Goal: Task Accomplishment & Management: Use online tool/utility

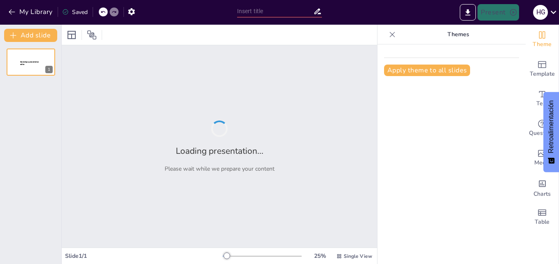
type input "New Sendsteps"
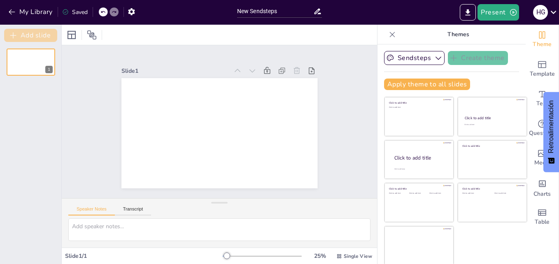
click at [51, 37] on button "Add slide" at bounding box center [30, 35] width 53 height 13
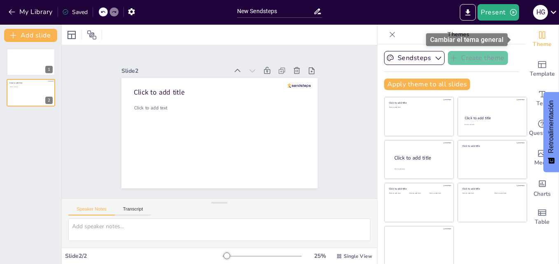
click at [532, 43] on span "Theme" at bounding box center [541, 44] width 19 height 9
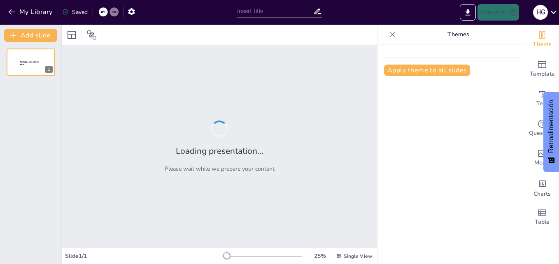
type input "Fisiología y Anatomía de la Deglución: Fundamentos para el Cuidado Nutricional"
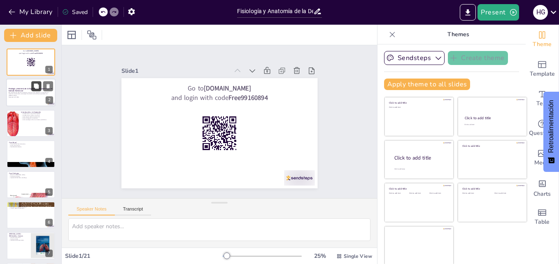
checkbox input "true"
click at [38, 83] on icon at bounding box center [36, 86] width 6 height 6
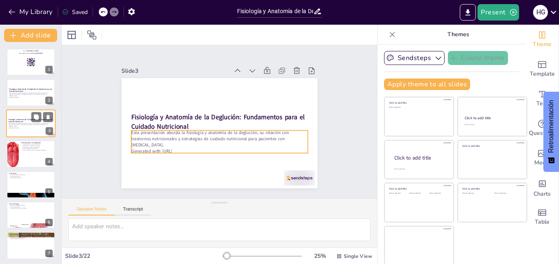
click at [37, 125] on p "Esta presentación aborda la fisiología y anatomía de la deglución, su relación …" at bounding box center [31, 125] width 44 height 5
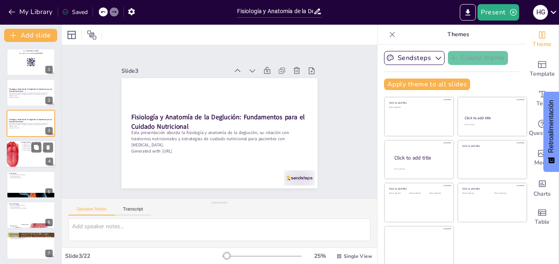
checkbox input "true"
click at [39, 155] on div at bounding box center [30, 154] width 49 height 28
type textarea "La deglución es un proceso que requiere la coordinación de múltiples músculos y…"
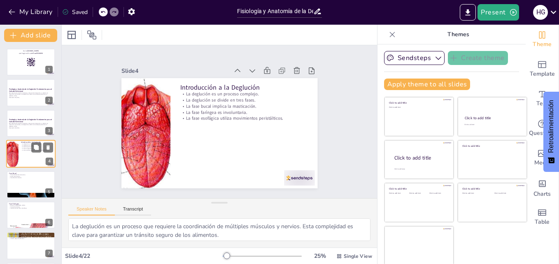
scroll to position [1, 0]
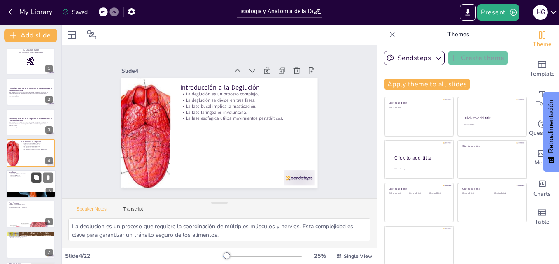
checkbox input "true"
click at [35, 180] on icon at bounding box center [36, 177] width 5 height 5
type textarea "La formación del bolo es esencial para que el alimento sea adecuado para la deg…"
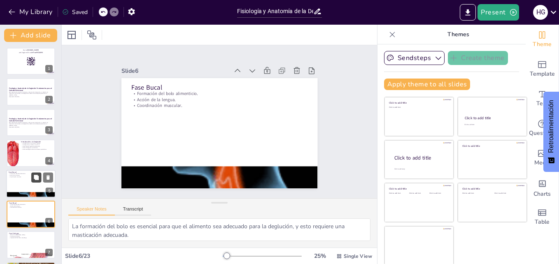
scroll to position [62, 0]
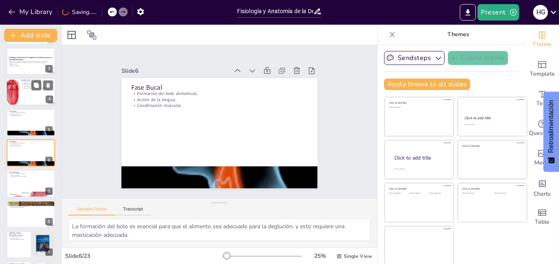
checkbox input "true"
click at [29, 91] on div at bounding box center [30, 92] width 49 height 28
type textarea "La deglución es un proceso que requiere la coordinación de múltiples músculos y…"
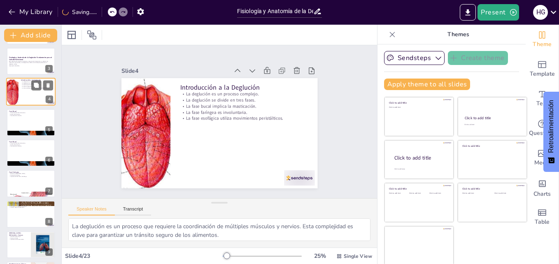
scroll to position [1, 0]
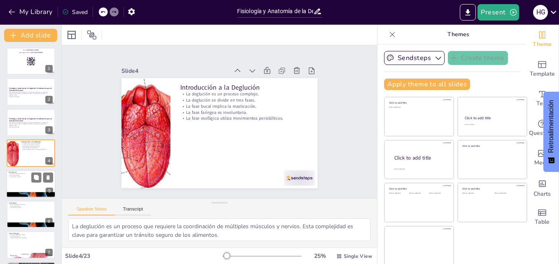
checkbox input "true"
click at [33, 183] on div at bounding box center [30, 184] width 49 height 28
type textarea "La formación del bolo es esencial para que el alimento sea adecuado para la deg…"
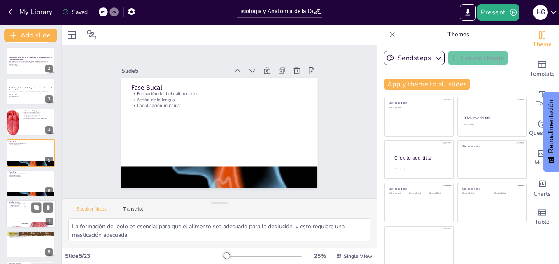
checkbox input "true"
click at [24, 213] on div at bounding box center [30, 214] width 49 height 28
type textarea "La elevación del [MEDICAL_DATA] es esencial para prevenir que los alimentos ing…"
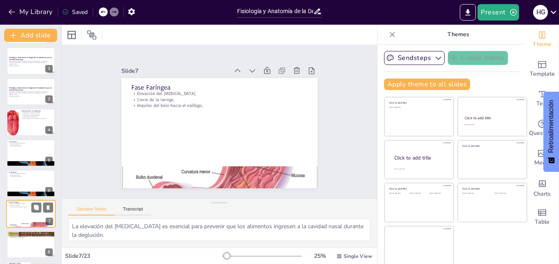
scroll to position [93, 0]
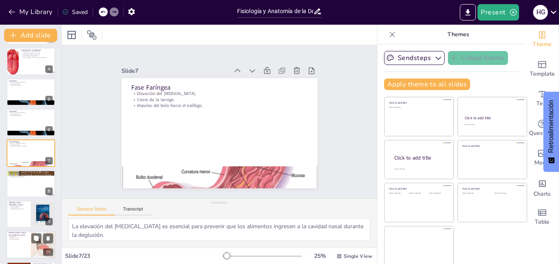
checkbox input "true"
click at [24, 241] on div at bounding box center [30, 245] width 49 height 28
type textarea "El babeo y la tos son síntomas comunes que pueden indicar problemas graves en l…"
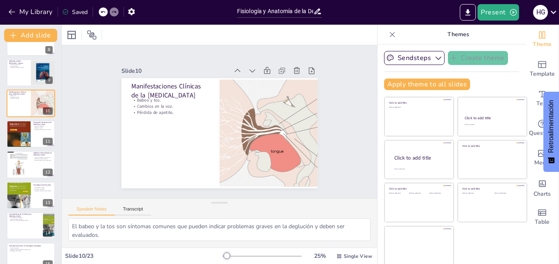
scroll to position [250, 0]
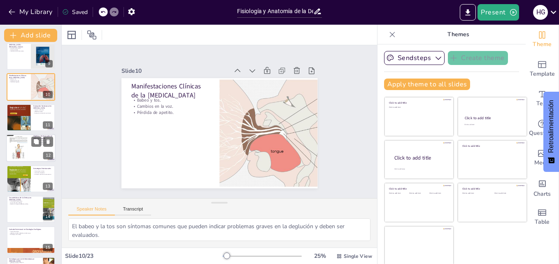
checkbox input "true"
click at [39, 148] on div at bounding box center [30, 148] width 49 height 28
type textarea "Prevenir el deterioro nutricional es fundamental para mantener la salud y el bi…"
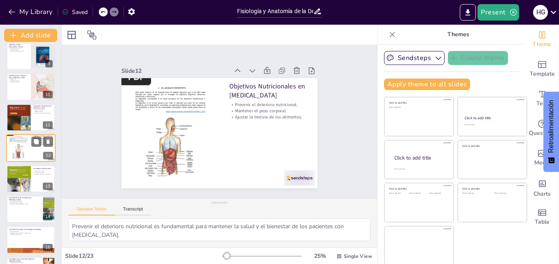
scroll to position [246, 0]
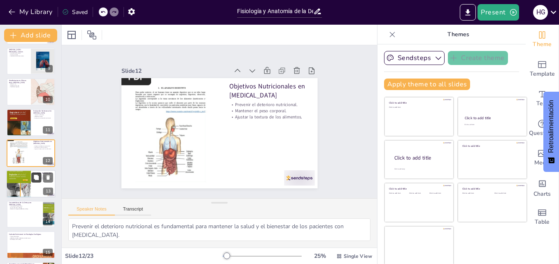
checkbox input "true"
click at [32, 180] on button at bounding box center [36, 177] width 10 height 10
type textarea "La personalización de la dieta es esencial para satisfacer las necesidades espe…"
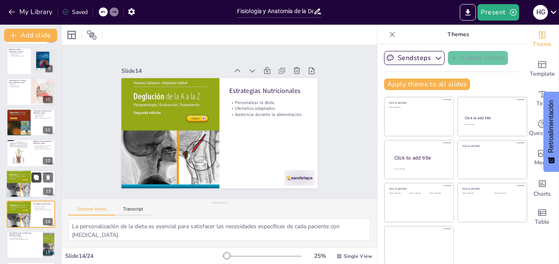
scroll to position [307, 0]
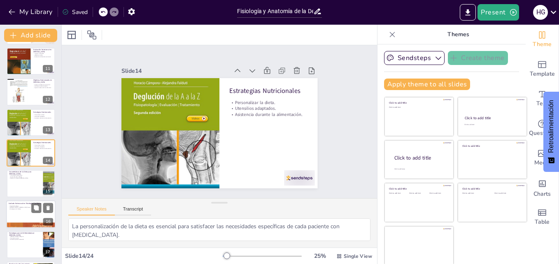
checkbox input "true"
click at [29, 211] on div at bounding box center [30, 214] width 49 height 28
type textarea "El esófago es esencial para el proceso de deglución y su salud es fundamental p…"
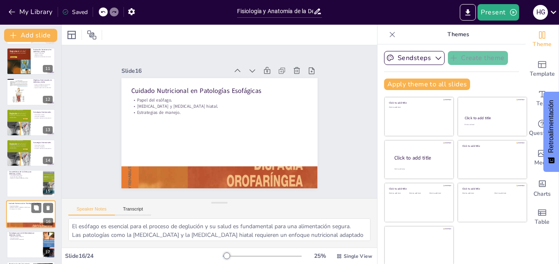
scroll to position [368, 0]
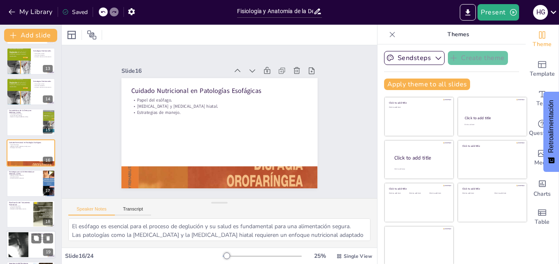
checkbox input "true"
click at [30, 244] on div at bounding box center [30, 245] width 49 height 28
type textarea "Comer despacio permite una mejor masticación y deglución, reduciendo el riesgo …"
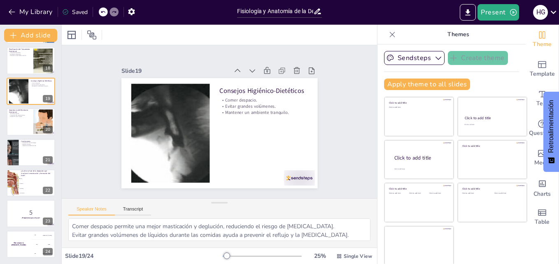
scroll to position [522, 0]
checkbox input "true"
click at [30, 149] on div at bounding box center [30, 152] width 49 height 28
type textarea "Comprender la fisiología de la deglución es clave para abordar los problemas nu…"
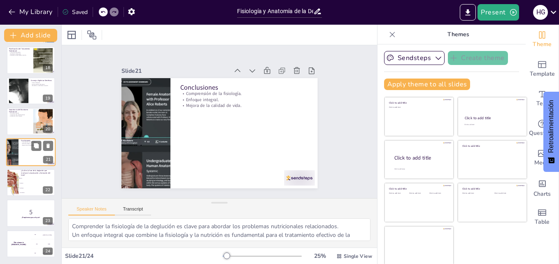
scroll to position [521, 0]
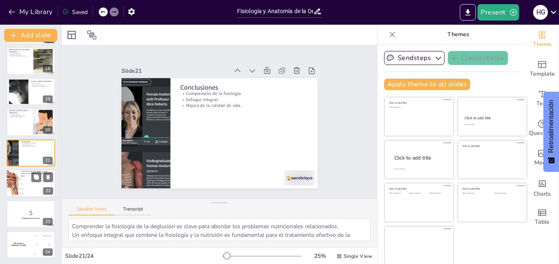
checkbox input "true"
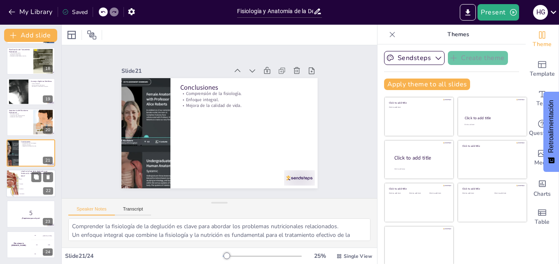
checkbox input "true"
click at [35, 189] on span "Esofágica" at bounding box center [37, 188] width 35 height 1
type textarea "La fase bucal es la correcta, ya que es la etapa donde se lleva a cabo la masti…"
checkbox input "true"
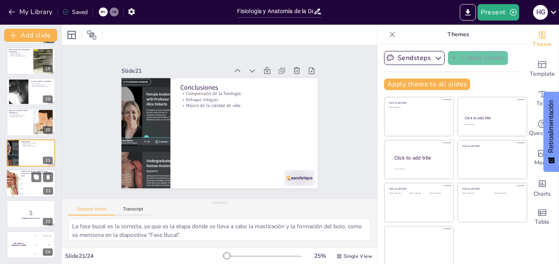
scroll to position [522, 0]
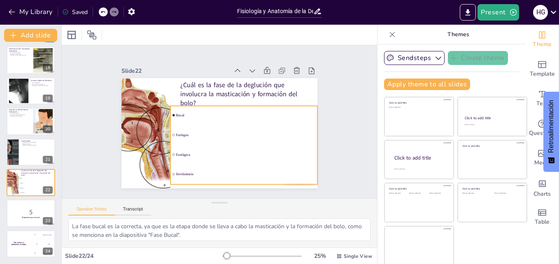
checkbox input "true"
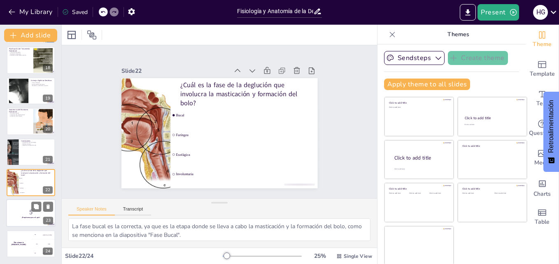
checkbox input "true"
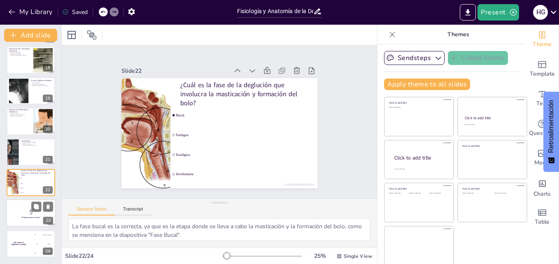
checkbox input "true"
click at [23, 221] on div at bounding box center [30, 213] width 49 height 28
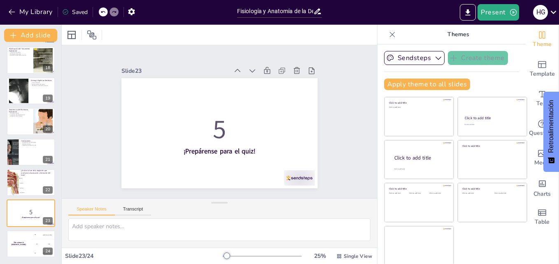
checkbox input "true"
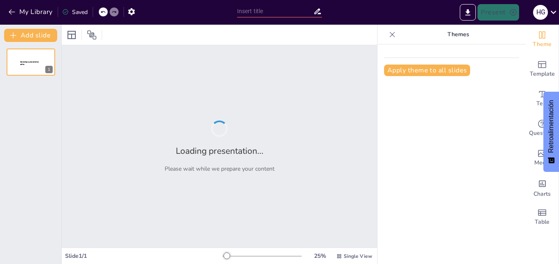
type input "Optimizing Nutritional Strategies for Enhanced Well-Being"
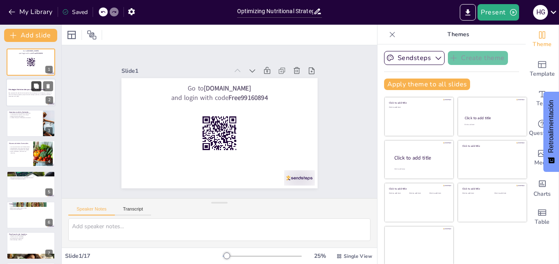
checkbox input "true"
click at [40, 90] on button at bounding box center [36, 86] width 10 height 10
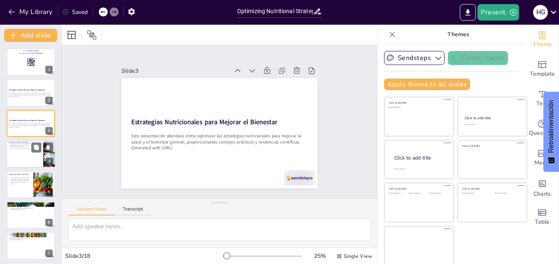
checkbox input "true"
click at [32, 153] on div at bounding box center [30, 154] width 49 height 28
type textarea "La nutrición es un pilar fundamental en el desarrollo de los estudiantes, ya qu…"
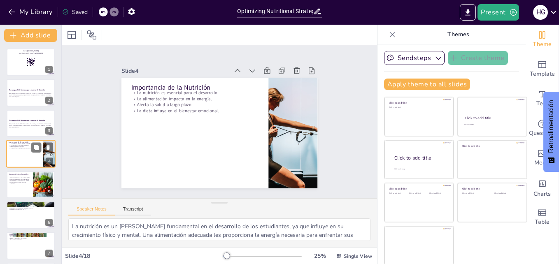
scroll to position [1, 0]
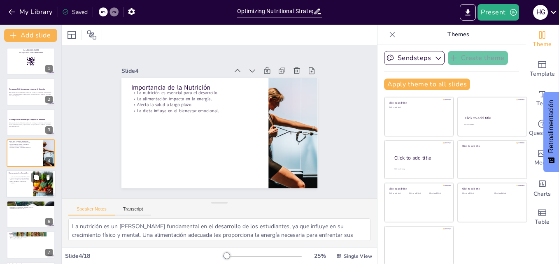
checkbox input "true"
click at [26, 180] on p "Proteínas para la reparación de tejidos." at bounding box center [20, 180] width 22 height 2
type textarea "Los macronutrientes son esenciales para el funcionamiento del cuerpo humano. Si…"
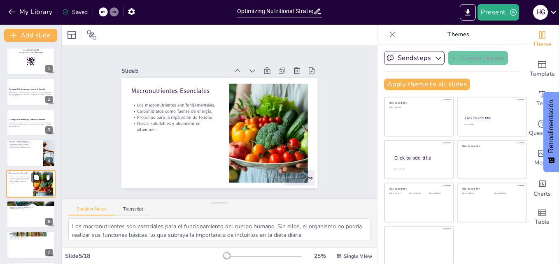
scroll to position [32, 0]
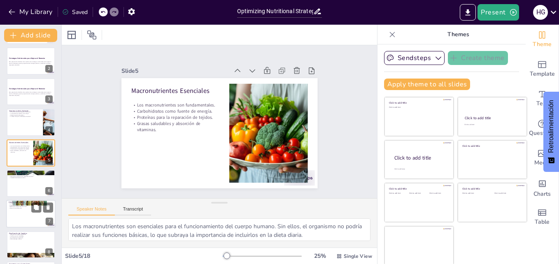
checkbox input "true"
click at [24, 211] on div at bounding box center [30, 214] width 49 height 28
type textarea "La hidratación adecuada es vital para mantener un rendimiento óptimo, tanto fís…"
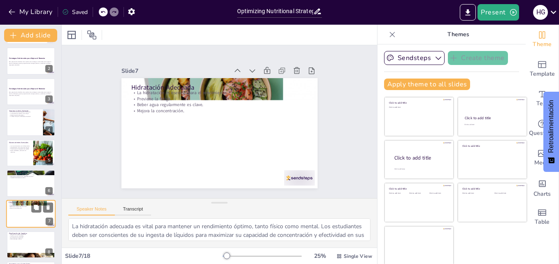
scroll to position [93, 0]
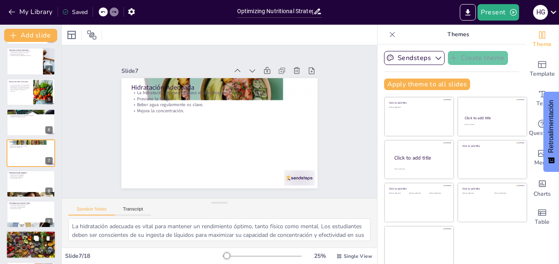
checkbox input "true"
click at [24, 238] on p "Consultar a un profesional es clave." at bounding box center [31, 238] width 44 height 2
type textarea "Los suplementos pueden ser beneficiosos para aquellos que tienen deficiencias n…"
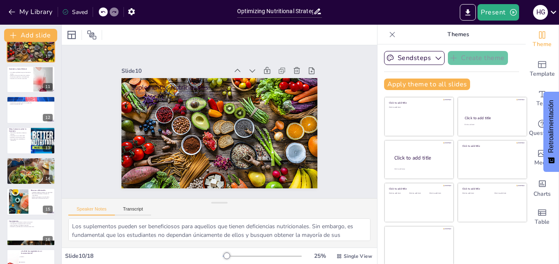
scroll to position [327, 0]
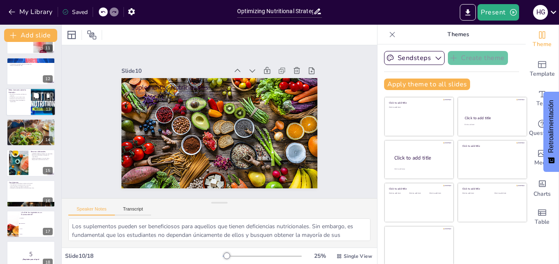
checkbox input "true"
click at [30, 101] on div at bounding box center [30, 102] width 49 height 28
type textarea "Desmitificar mitos sobre la nutrición es crucial para que los estudiantes tomen…"
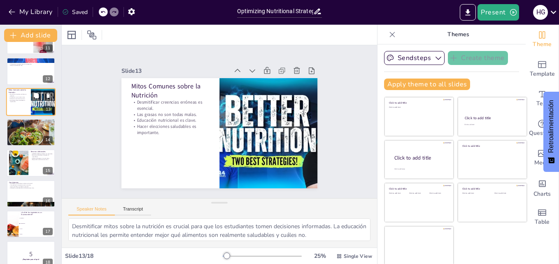
scroll to position [276, 0]
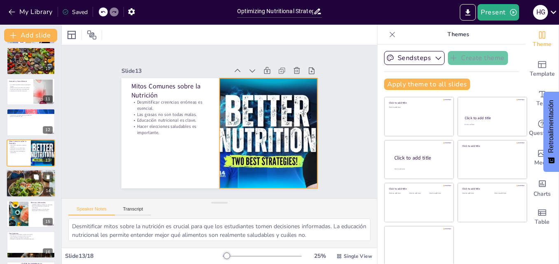
checkbox input "true"
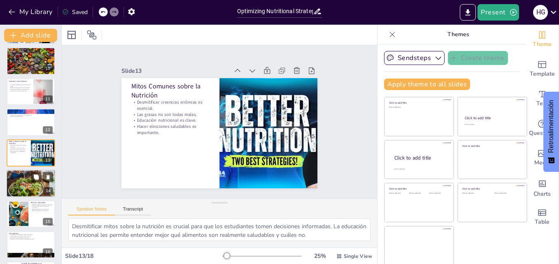
click at [37, 188] on div at bounding box center [30, 183] width 49 height 37
type textarea "La moderación en la alimentación permite a los estudiantes disfrutar de sus ali…"
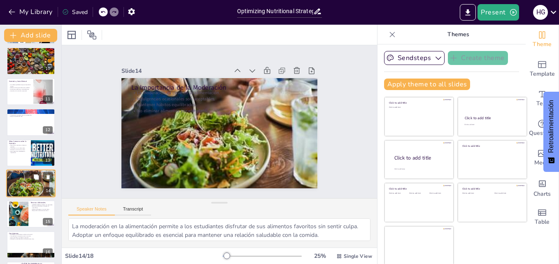
scroll to position [307, 0]
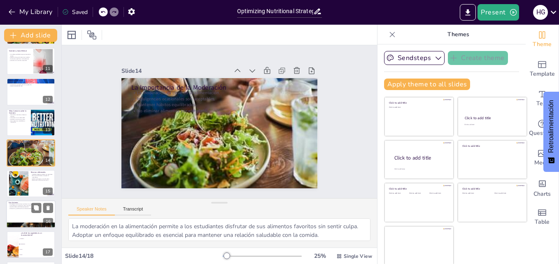
checkbox input "true"
click at [35, 203] on button at bounding box center [36, 208] width 10 height 10
type textarea "Adoptar estrategias nutricionales puede tener un impacto profundo en la salud d…"
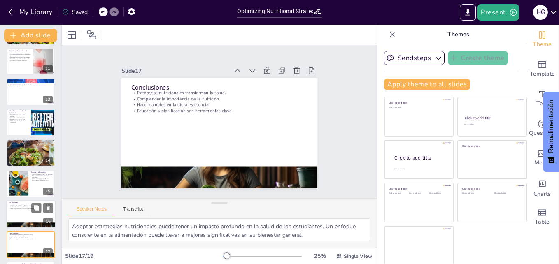
scroll to position [369, 0]
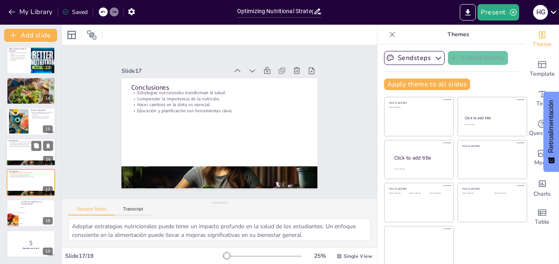
checkbox input "true"
